Goal: Check status: Check status

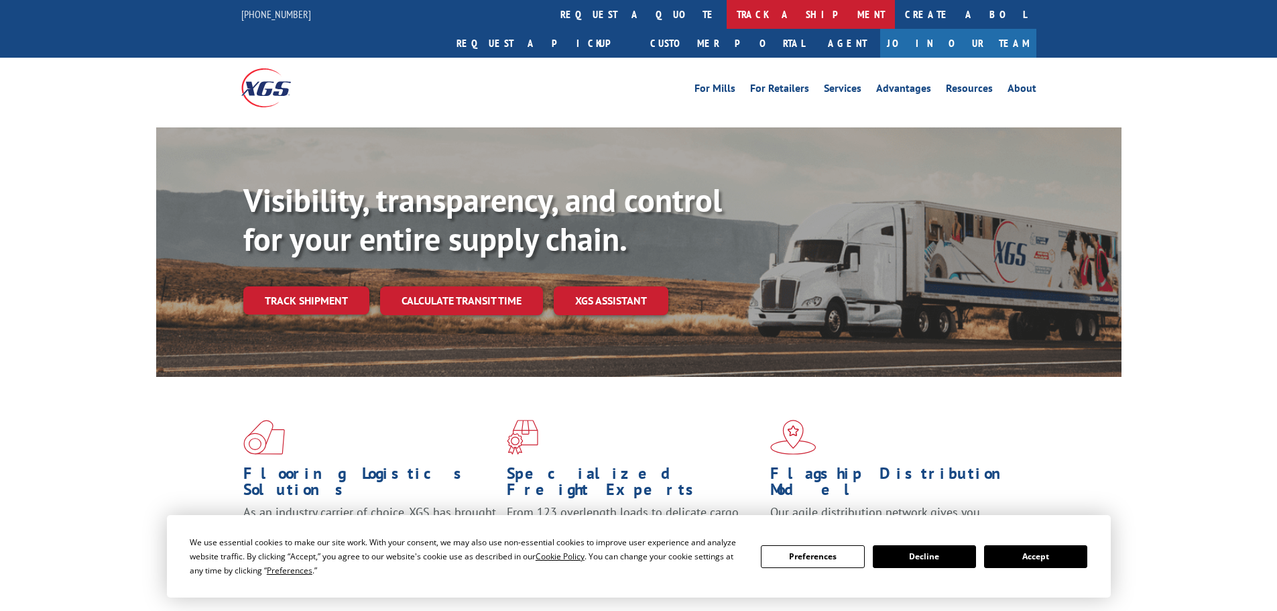
click at [727, 13] on link "track a shipment" at bounding box center [811, 14] width 168 height 29
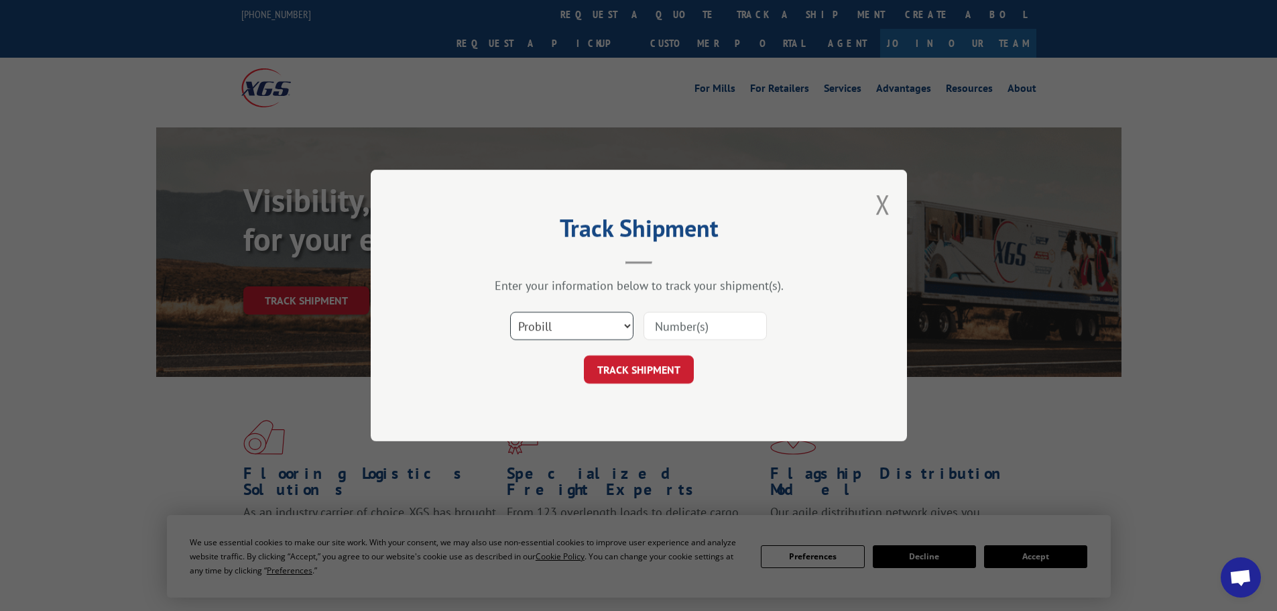
click at [545, 330] on select "Select category... Probill BOL PO" at bounding box center [571, 326] width 123 height 28
select select "bol"
click at [510, 312] on select "Select category... Probill BOL PO" at bounding box center [571, 326] width 123 height 28
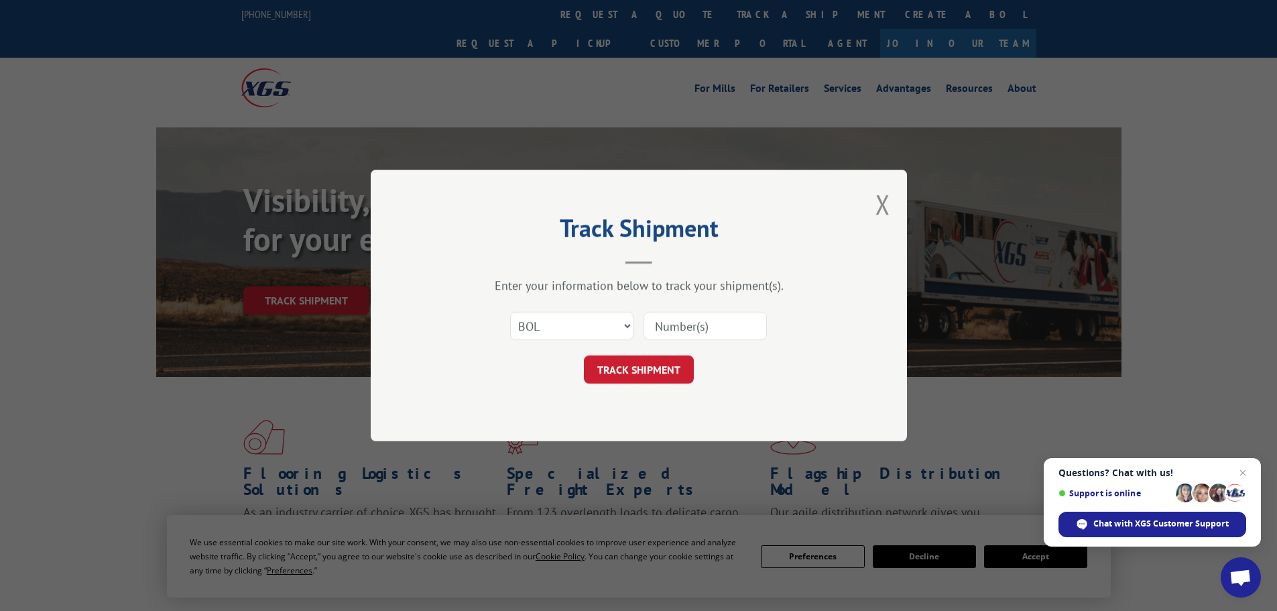
click at [678, 326] on input at bounding box center [705, 326] width 123 height 28
paste input "2840990"
type input "2840990"
click button "TRACK SHIPMENT" at bounding box center [639, 369] width 110 height 28
